Goal: Check status: Check status

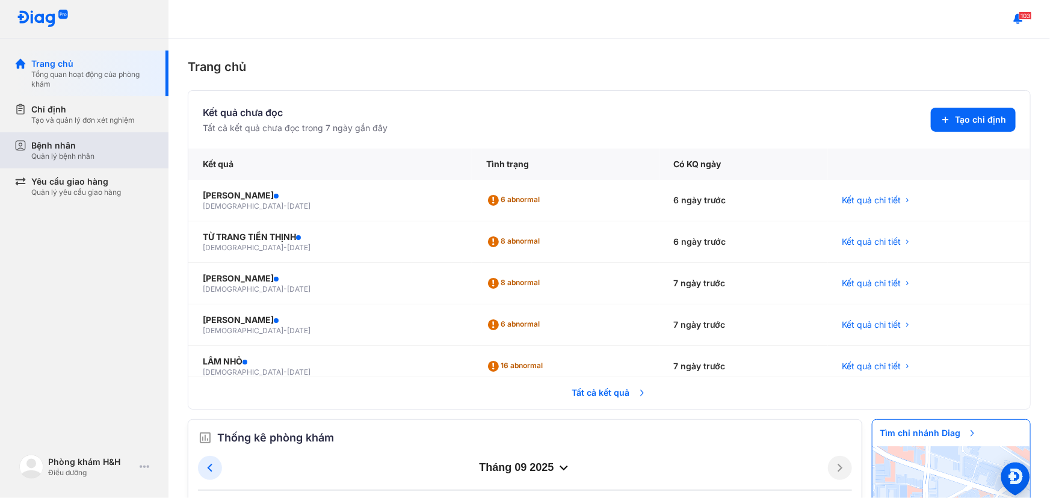
click at [94, 153] on div "Quản lý bệnh nhân" at bounding box center [62, 157] width 63 height 10
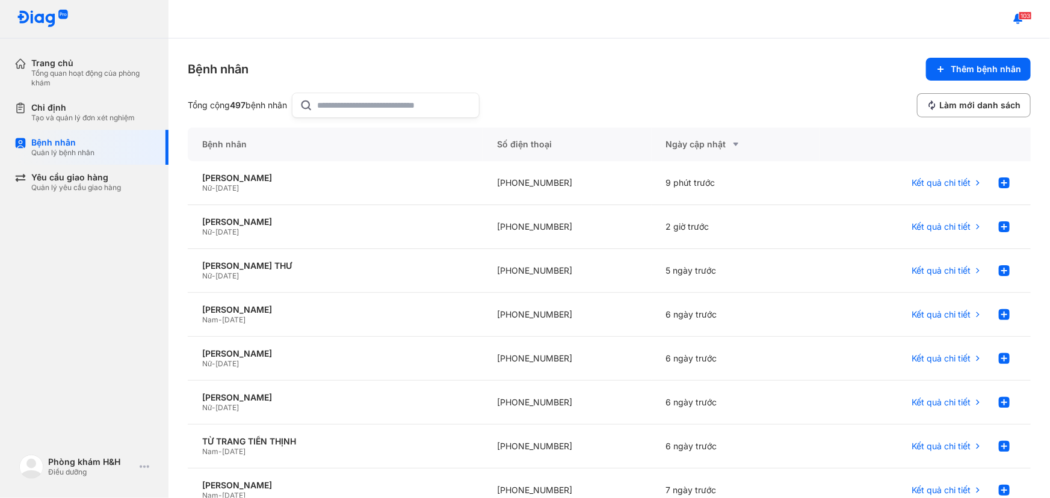
click at [367, 106] on input "text" at bounding box center [395, 105] width 154 height 24
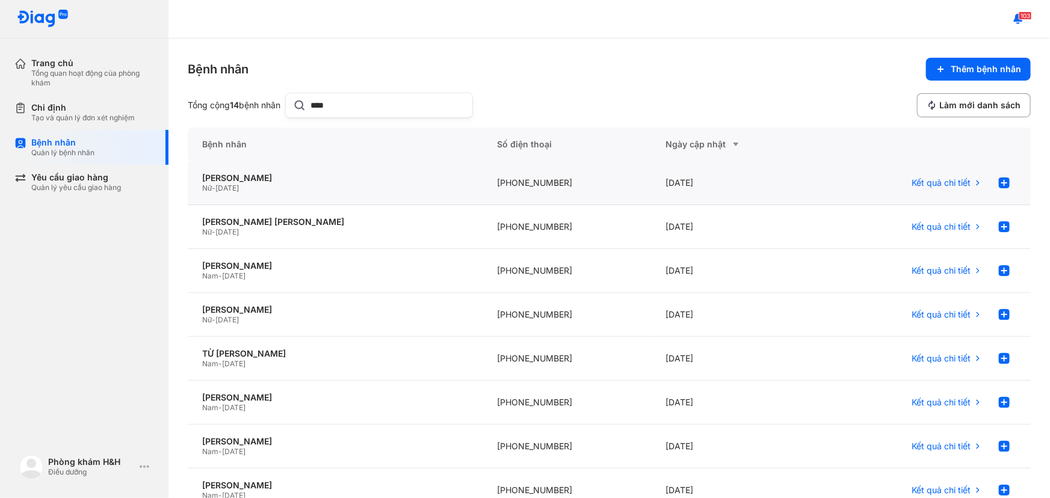
type input "****"
click at [551, 186] on div "[PHONE_NUMBER]" at bounding box center [566, 183] width 168 height 44
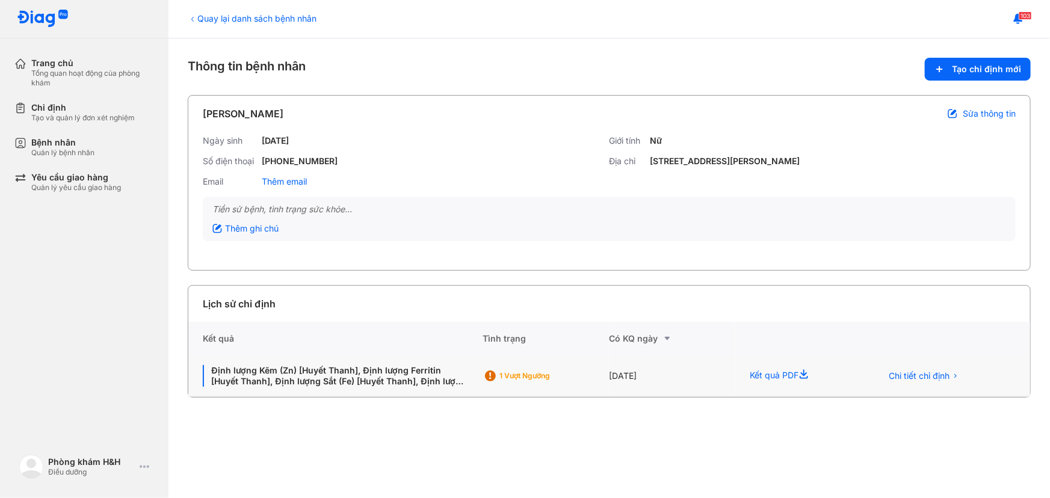
click at [644, 372] on div "[DATE]" at bounding box center [672, 377] width 126 height 42
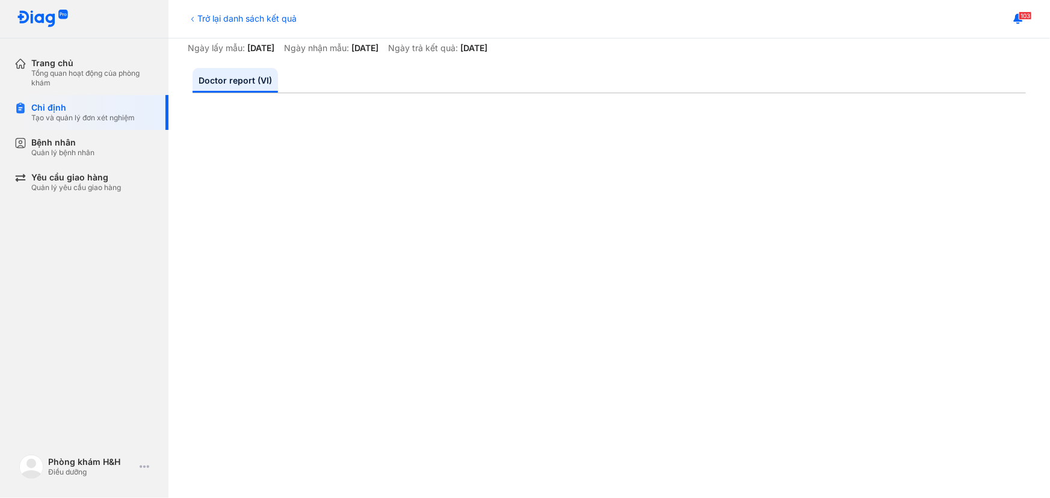
scroll to position [120, 0]
click at [670, 23] on div "103" at bounding box center [608, 19] width 881 height 38
